Goal: Task Accomplishment & Management: Complete application form

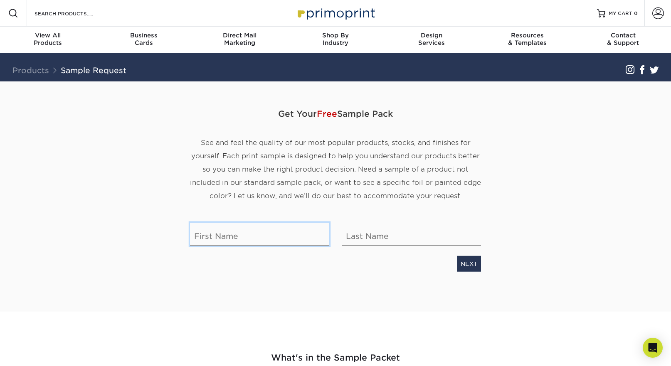
click at [298, 238] on input "text" at bounding box center [259, 234] width 139 height 23
type input "Candy"
type input "[PERSON_NAME]"
click at [468, 265] on link "NEXT" at bounding box center [469, 264] width 24 height 16
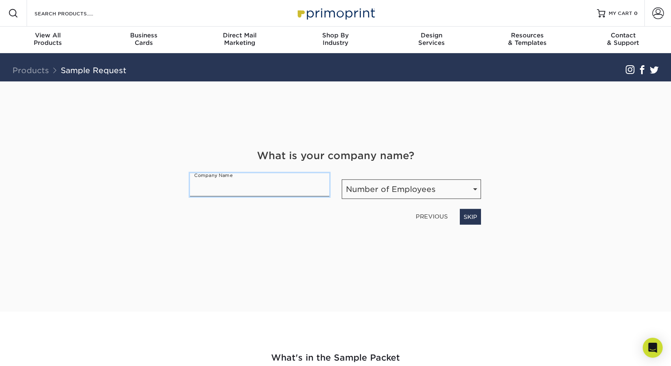
click at [275, 190] on input "text" at bounding box center [259, 184] width 139 height 23
type input "CGT"
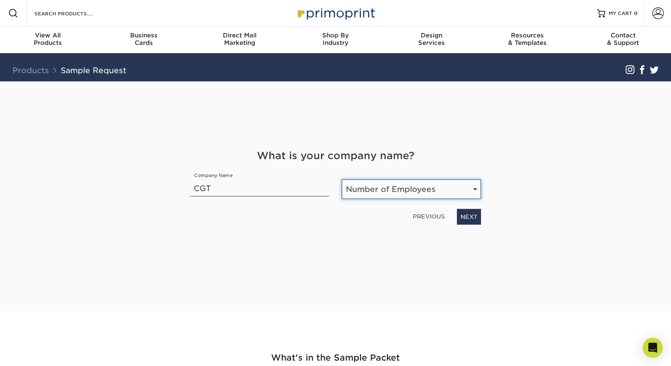
click at [435, 186] on select "Number of Employees Self-employed 1-10 employees 11-50 employees 51-200 employe…" at bounding box center [411, 190] width 139 height 20
click at [342, 180] on select "Number of Employees Self-employed 1-10 employees 11-50 employees 51-200 employe…" at bounding box center [411, 190] width 139 height 20
click at [429, 185] on select "Number of Employees Self-employed 1-10 employees 11-50 employees 51-200 employe…" at bounding box center [411, 190] width 139 height 20
select select "Self-employed"
click at [342, 180] on select "Number of Employees Self-employed 1-10 employees 11-50 employees 51-200 employe…" at bounding box center [411, 190] width 139 height 20
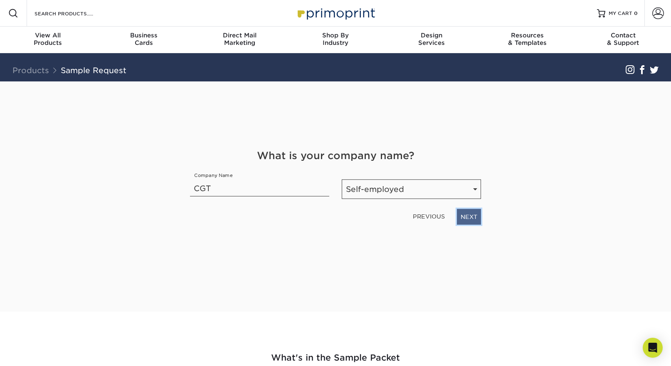
click at [466, 215] on link "NEXT" at bounding box center [469, 217] width 24 height 16
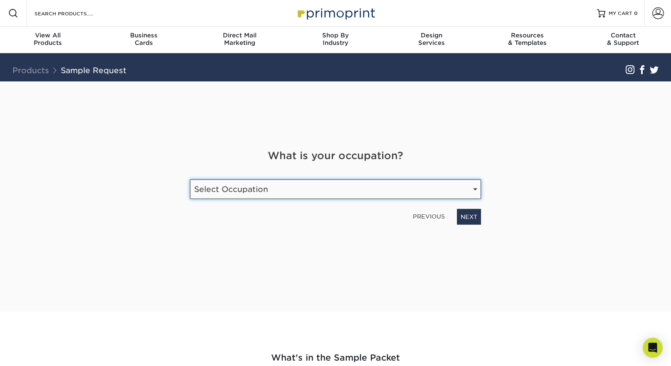
click at [360, 182] on select "Select Occupation Agency Automotive Blogger Cleaning Services Construction Educ…" at bounding box center [335, 190] width 291 height 20
select select "Real Estate"
click at [190, 180] on select "Select Occupation Agency Automotive Blogger Cleaning Services Construction Educ…" at bounding box center [335, 190] width 291 height 20
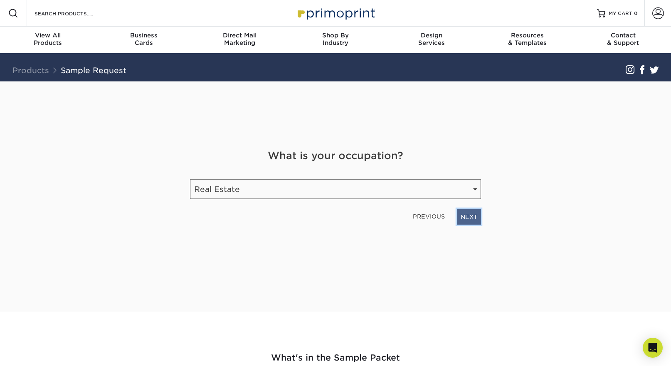
click at [473, 219] on link "NEXT" at bounding box center [469, 217] width 24 height 16
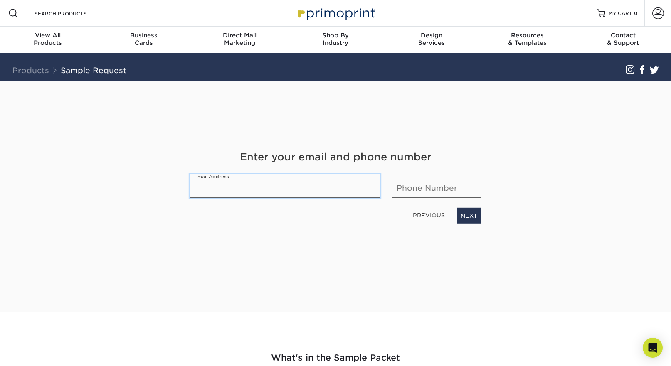
click at [367, 191] on input "email" at bounding box center [285, 186] width 190 height 23
click at [310, 184] on input "email" at bounding box center [285, 186] width 190 height 23
click at [309, 188] on input "email" at bounding box center [285, 186] width 190 height 23
type input "[EMAIL_ADDRESS][PERSON_NAME][DOMAIN_NAME]"
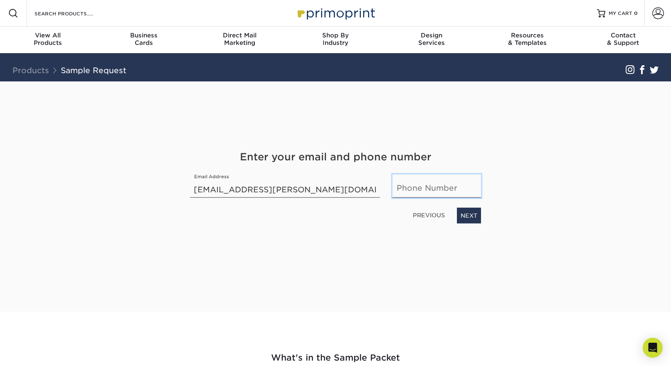
click at [443, 181] on input "text" at bounding box center [436, 186] width 89 height 23
type input "7853060229"
click at [465, 211] on link "NEXT" at bounding box center [469, 216] width 24 height 16
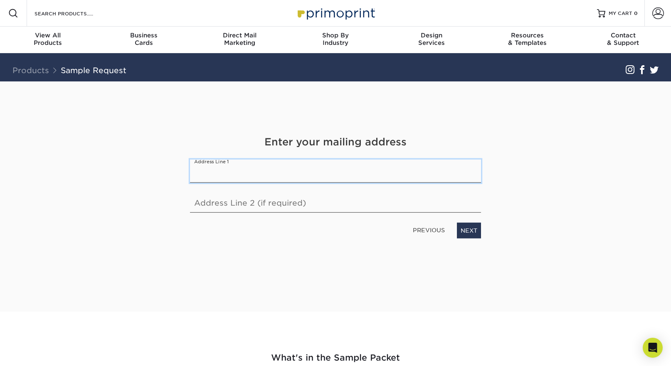
click at [417, 176] on input "text" at bounding box center [335, 171] width 291 height 23
type input "[STREET_ADDRESS][PERSON_NAME]"
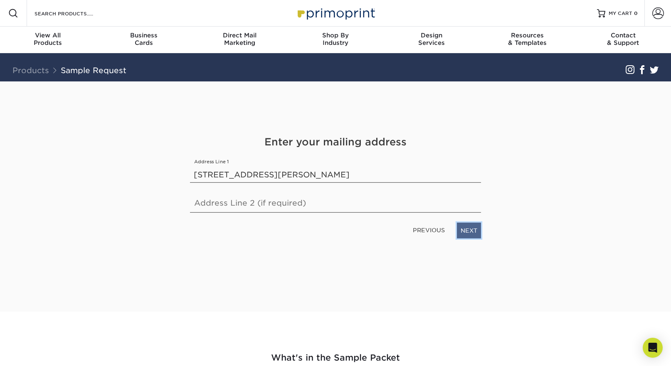
click at [470, 233] on link "NEXT" at bounding box center [469, 231] width 24 height 16
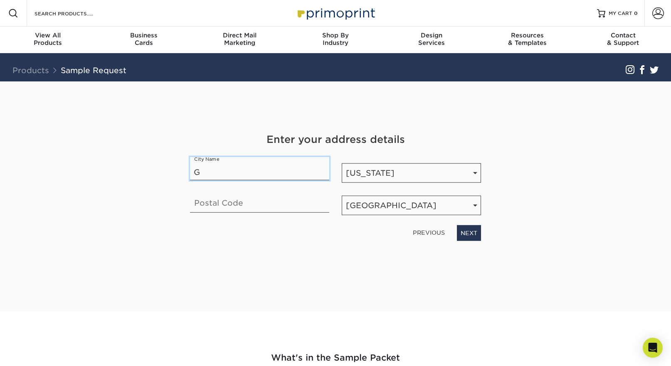
type input "Goodland"
type input "67735"
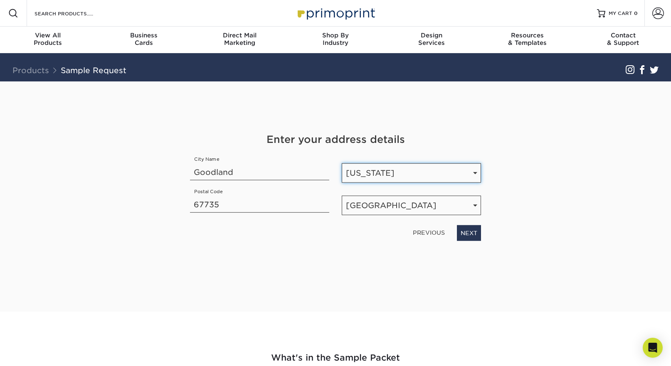
click at [393, 171] on select "State / Province [US_STATE] [US_STATE] [US_STATE] [US_STATE] [US_STATE] [US_STA…" at bounding box center [411, 173] width 139 height 20
click at [468, 231] on link "NEXT" at bounding box center [469, 233] width 24 height 16
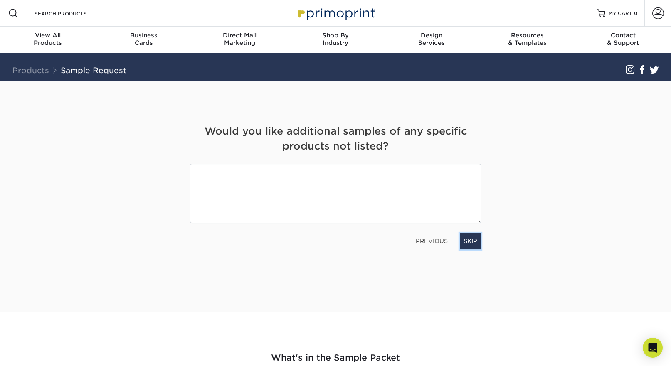
click at [473, 241] on link "SKIP" at bounding box center [470, 241] width 21 height 16
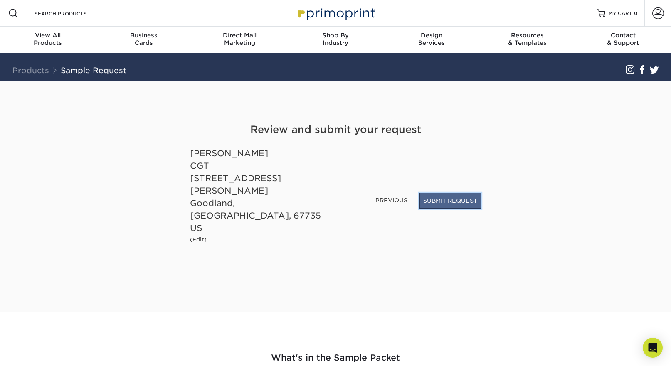
click at [437, 209] on button "SUBMIT REQUEST" at bounding box center [450, 201] width 62 height 16
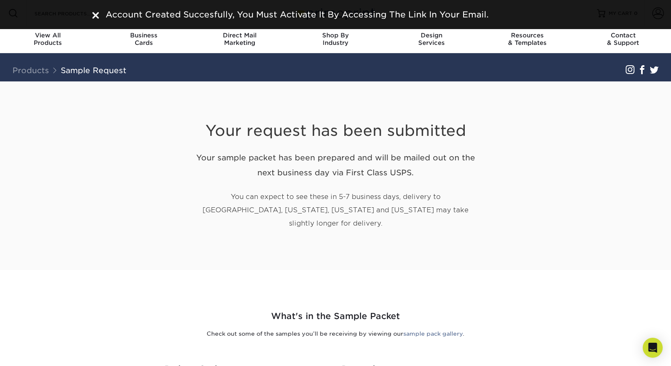
click at [577, 116] on div "Your request has been submitted Your sample packet has been prepared and will b…" at bounding box center [335, 175] width 486 height 189
